Goal: Check status: Check status

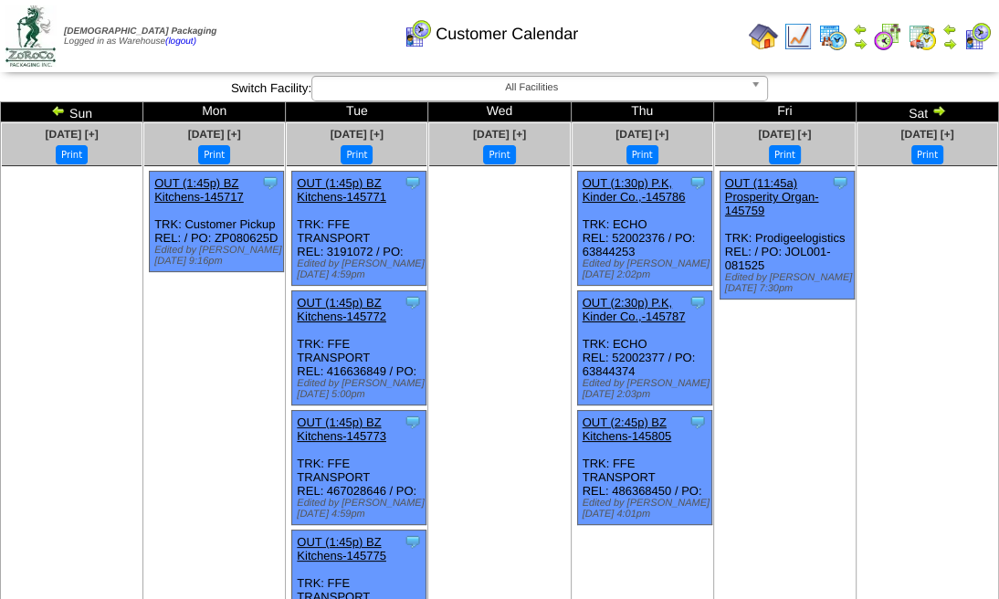
click at [972, 23] on img at bounding box center [977, 36] width 29 height 29
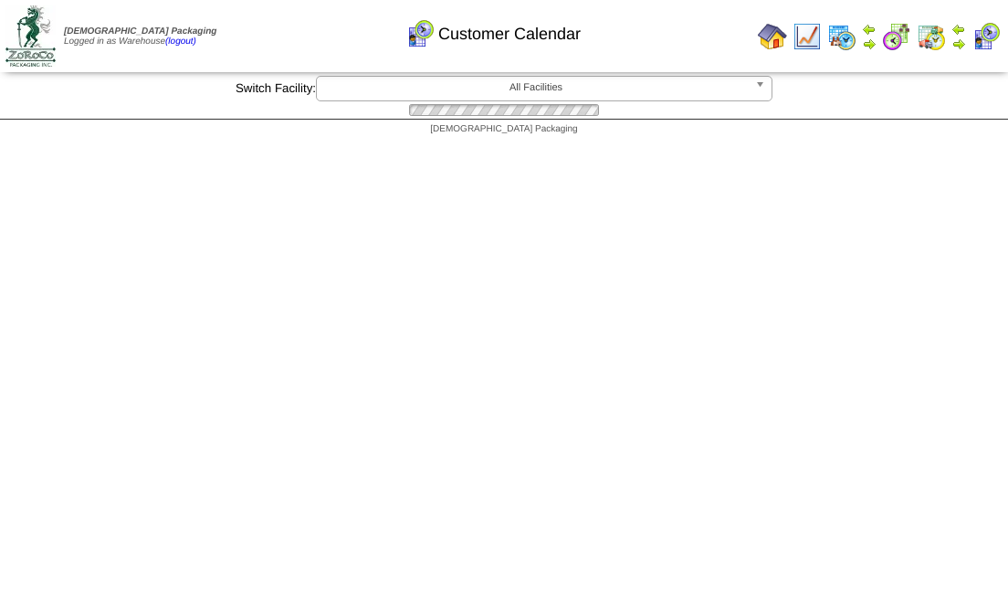
click at [982, 30] on img at bounding box center [986, 36] width 29 height 29
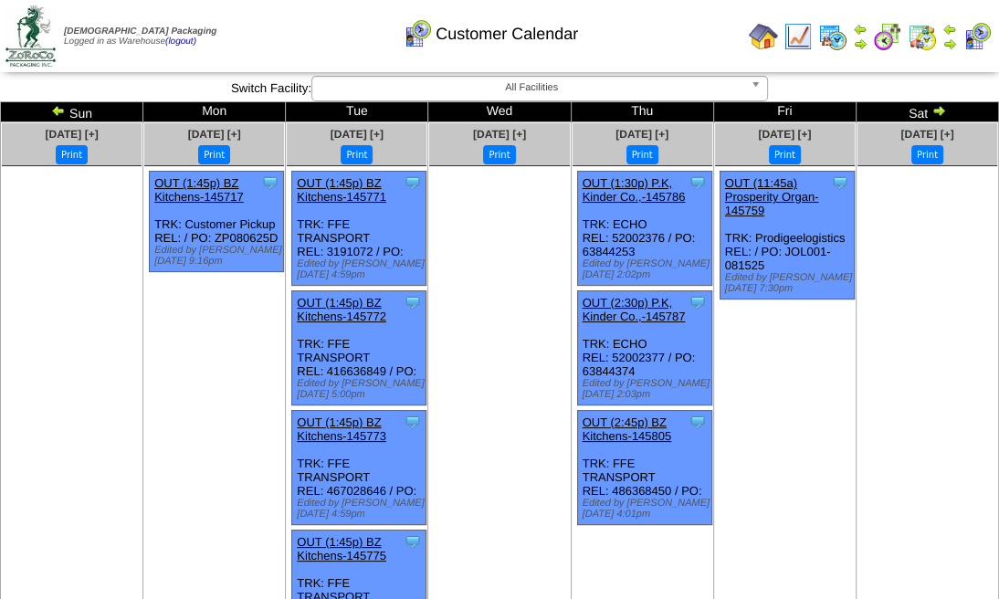
click at [62, 105] on img at bounding box center [58, 110] width 15 height 15
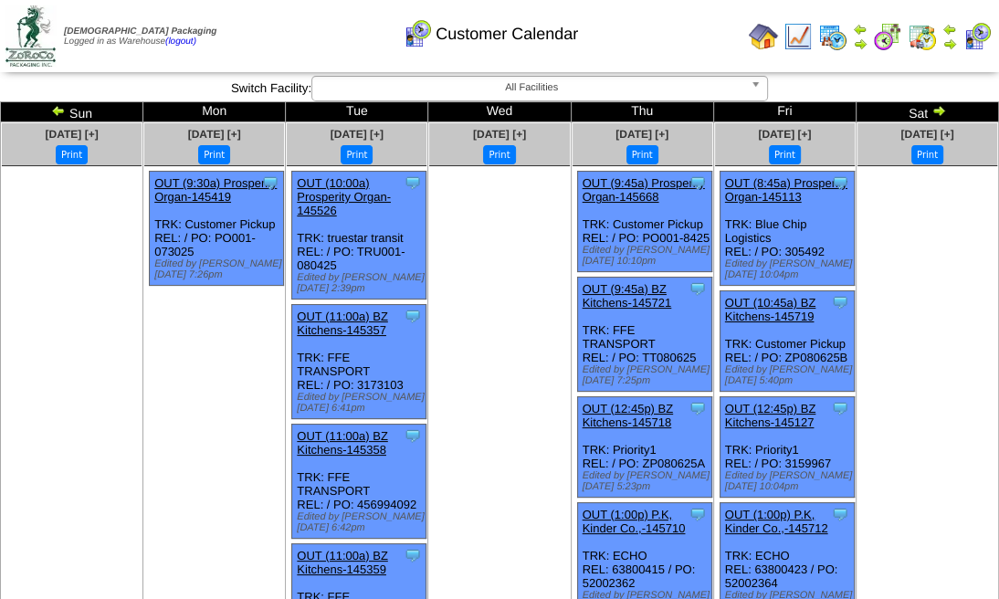
click at [951, 110] on td "Sat" at bounding box center [927, 112] width 143 height 20
click at [936, 110] on img at bounding box center [939, 110] width 15 height 15
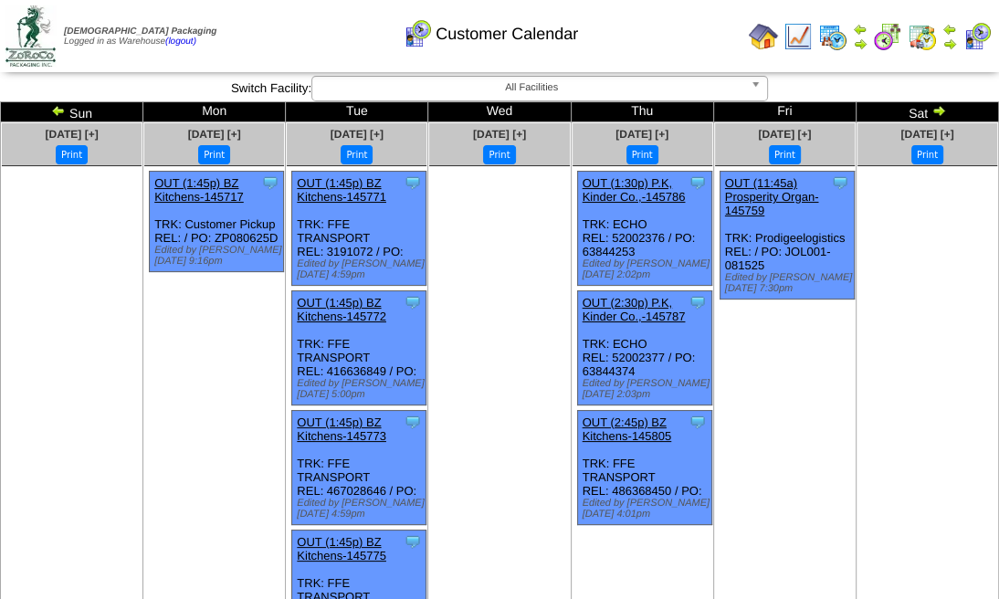
click at [936, 110] on img at bounding box center [939, 110] width 15 height 15
